Goal: Information Seeking & Learning: Learn about a topic

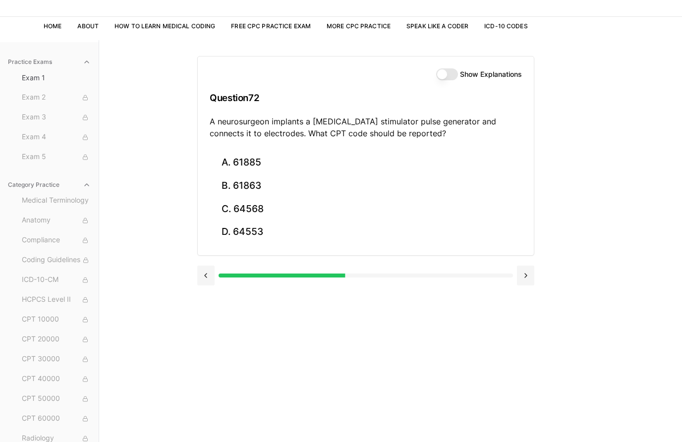
click at [266, 204] on button "C. 64568" at bounding box center [366, 208] width 312 height 23
click at [267, 185] on button "B. S46.011A" at bounding box center [366, 185] width 312 height 23
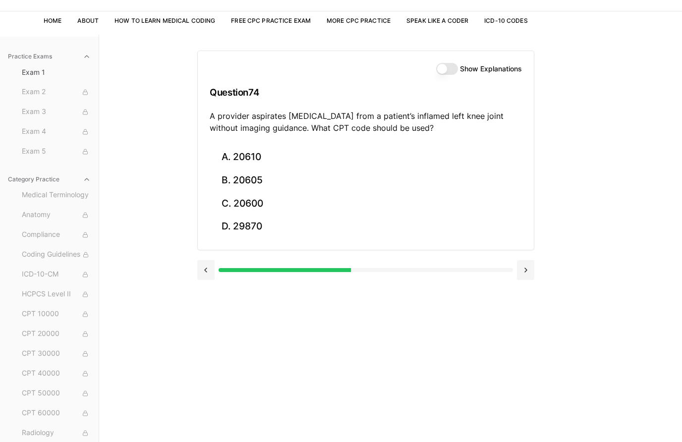
scroll to position [50, 0]
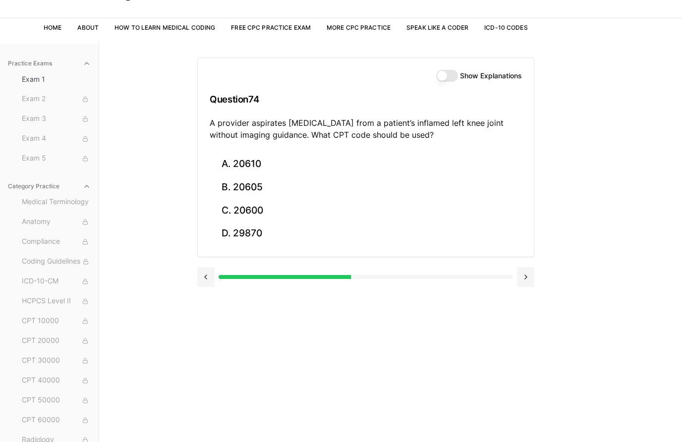
click at [248, 158] on button "A. 20610" at bounding box center [366, 164] width 312 height 23
click at [255, 211] on button "C. 43248" at bounding box center [366, 210] width 312 height 23
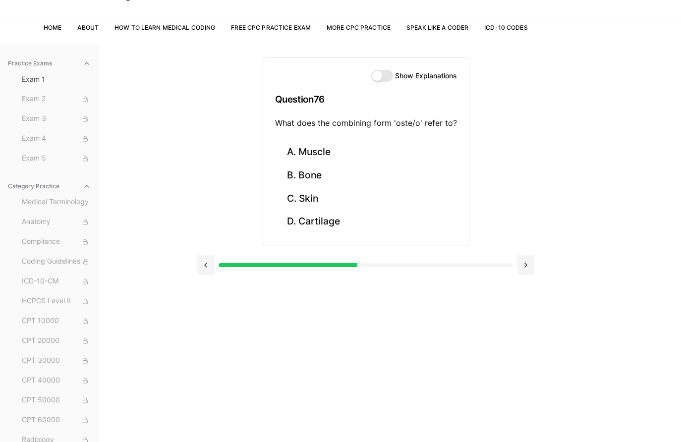
click at [309, 173] on button "B. Bone" at bounding box center [366, 175] width 182 height 23
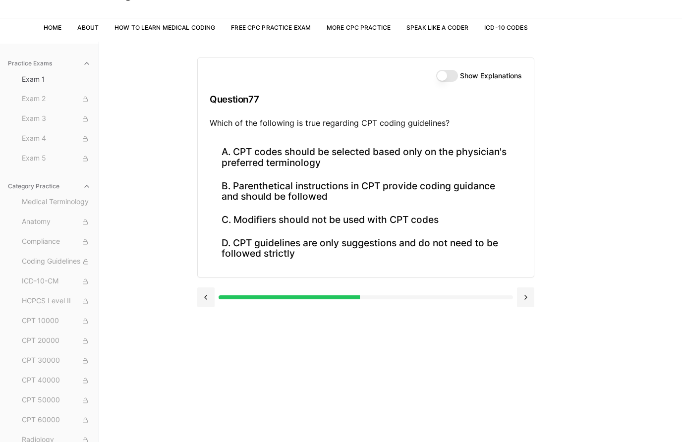
click at [270, 190] on button "B. Parenthetical instructions in CPT provide coding guidance and should be foll…" at bounding box center [366, 191] width 312 height 34
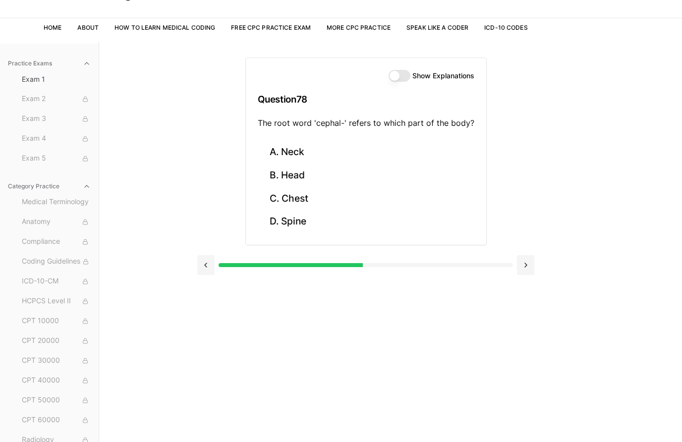
click at [295, 170] on button "B. Head" at bounding box center [366, 175] width 217 height 23
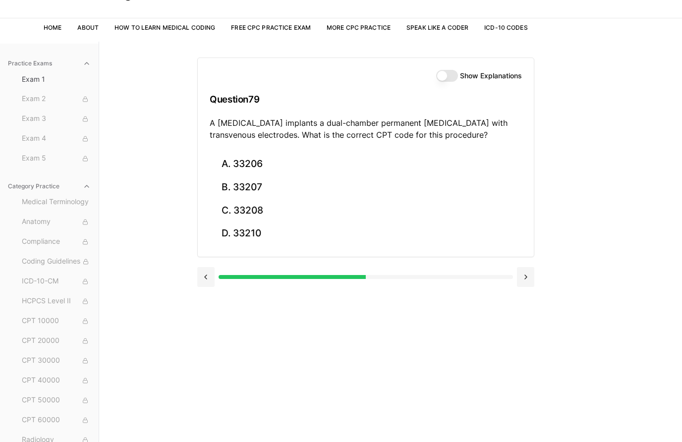
click at [267, 208] on button "C. 33208" at bounding box center [366, 210] width 312 height 23
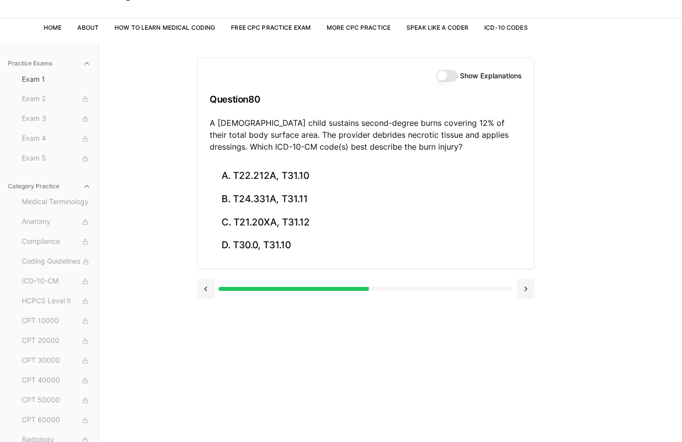
click at [323, 220] on button "C. T21.20XA, T31.12" at bounding box center [366, 222] width 312 height 23
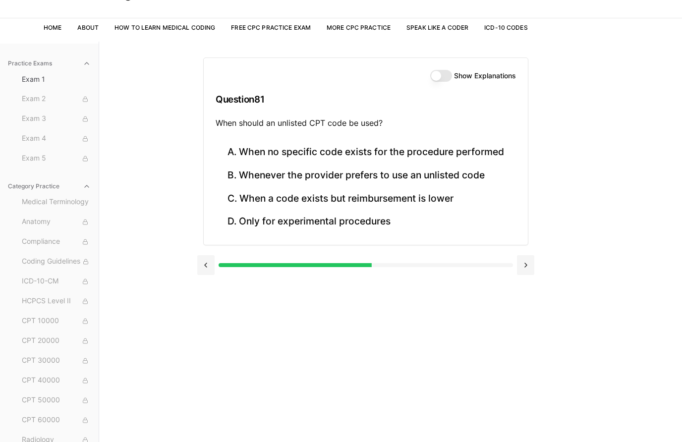
click at [351, 153] on button "A. When no specific code exists for the procedure performed" at bounding box center [366, 152] width 300 height 23
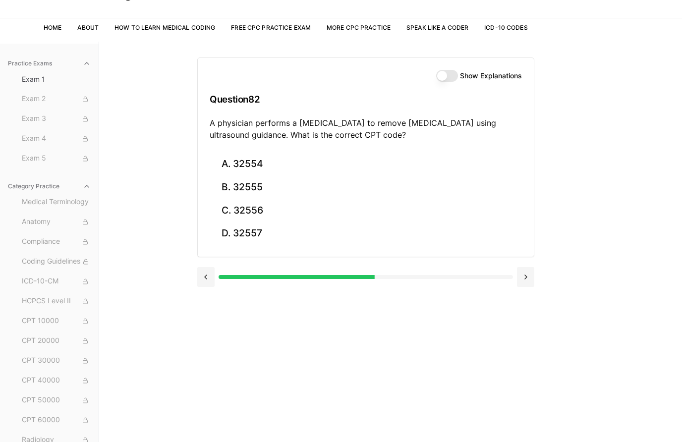
click at [274, 192] on button "B. 32555" at bounding box center [366, 187] width 312 height 23
click at [256, 166] on button "A. 93306" at bounding box center [366, 164] width 312 height 23
click at [303, 163] on button "A. 35301" at bounding box center [366, 164] width 312 height 23
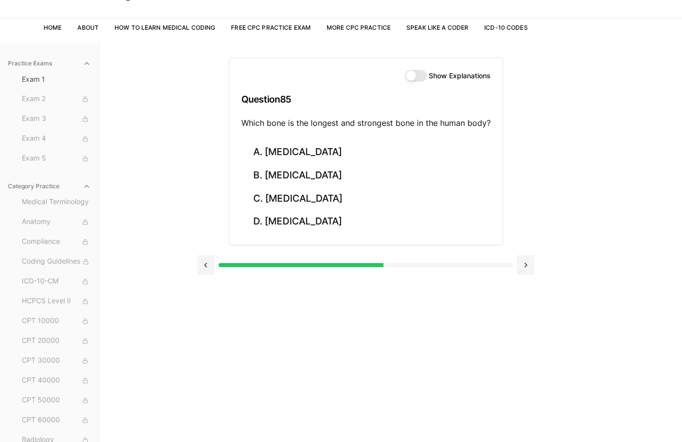
click at [293, 176] on button "B. [MEDICAL_DATA]" at bounding box center [365, 175] width 249 height 23
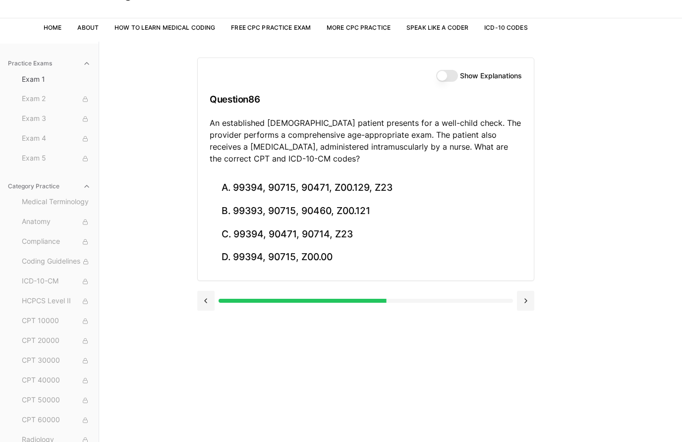
click at [346, 208] on button "B. 99393, 90715, 90460, Z00.121" at bounding box center [366, 211] width 312 height 23
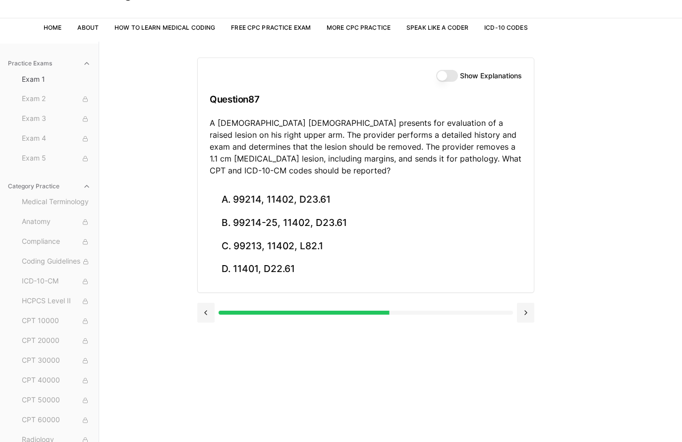
click at [340, 220] on button "B. 99214-25, 11402, D23.61" at bounding box center [366, 223] width 312 height 23
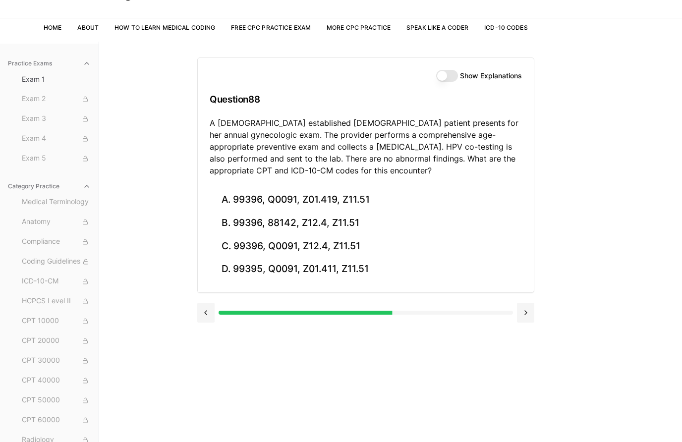
click at [330, 275] on button "D. 99395, Q0091, Z01.411, Z11.51" at bounding box center [366, 269] width 312 height 23
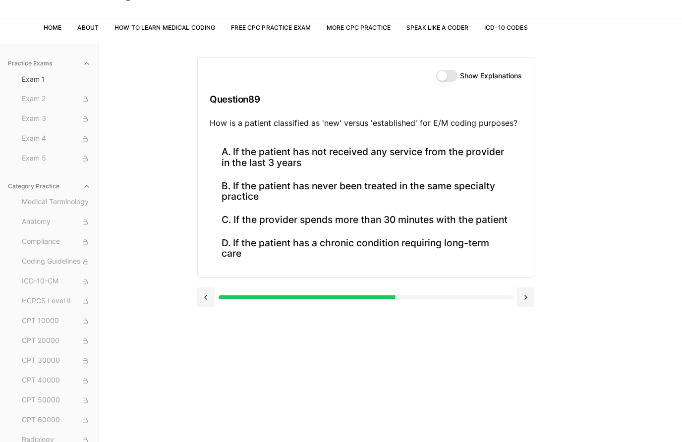
click at [359, 156] on button "A. If the patient has not received any service from the provider in the last 3 …" at bounding box center [366, 158] width 312 height 34
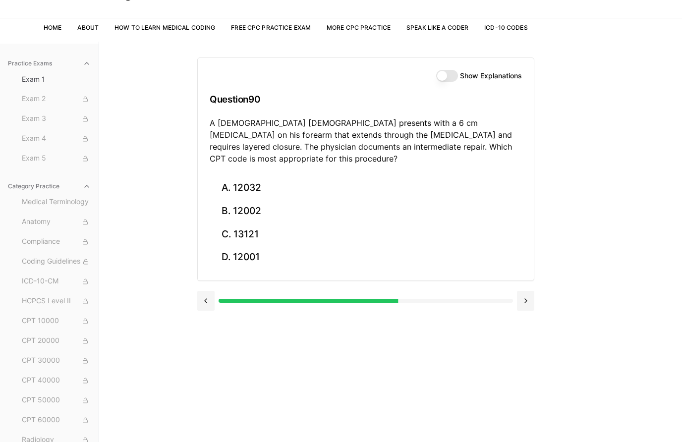
click at [275, 176] on button "A. 12032" at bounding box center [366, 187] width 312 height 23
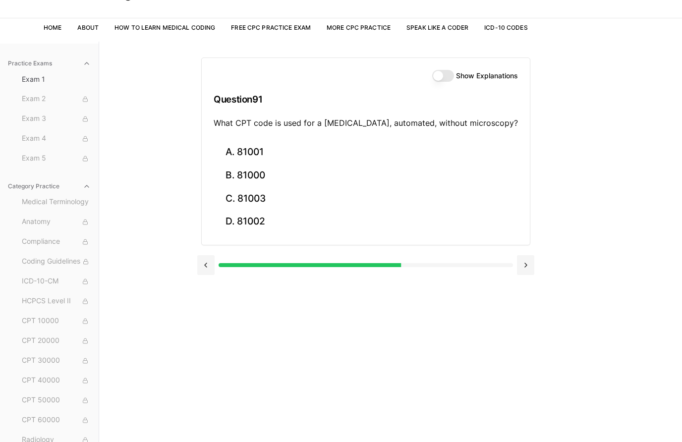
click at [285, 195] on button "C. 81003" at bounding box center [366, 198] width 304 height 23
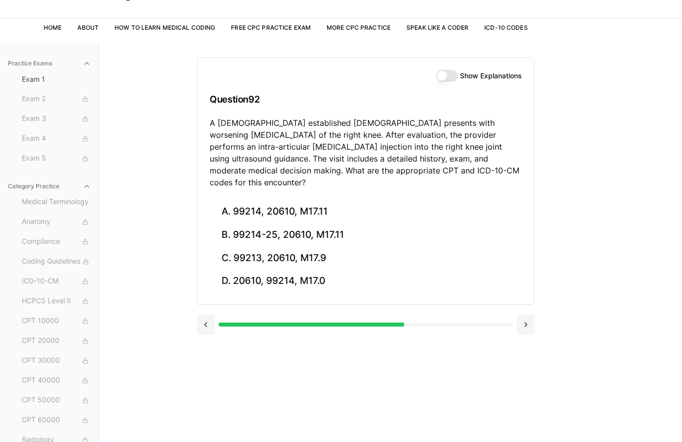
click at [328, 224] on button "B. 99214-25, 20610, M17.11" at bounding box center [366, 234] width 312 height 23
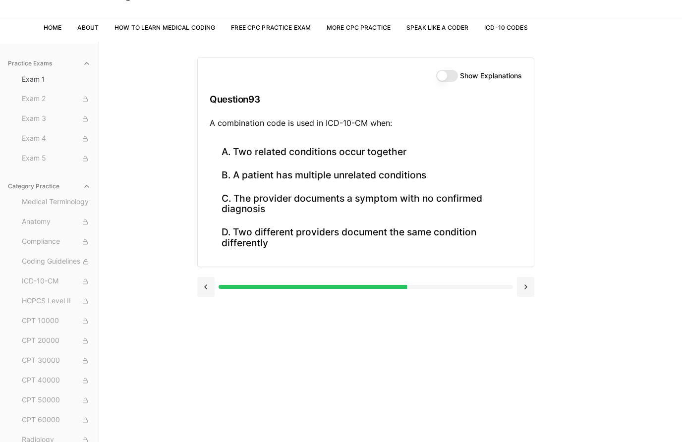
click at [363, 152] on button "A. Two related conditions occur together" at bounding box center [366, 152] width 312 height 23
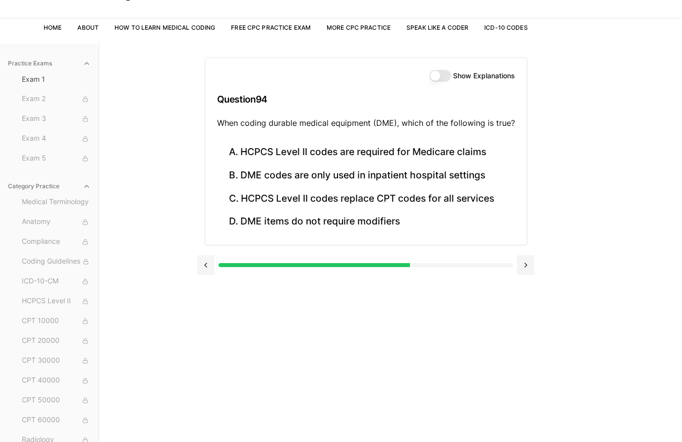
click at [449, 174] on button "B. DME codes are only used in inpatient hospital settings" at bounding box center [366, 175] width 298 height 23
